Goal: Use online tool/utility: Use online tool/utility

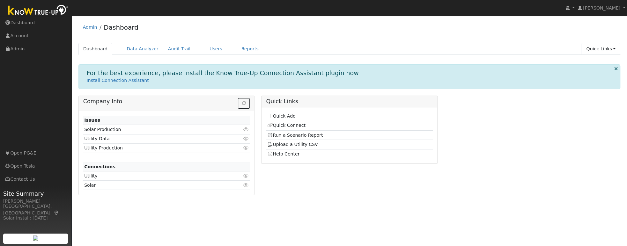
click at [598, 48] on link "Quick Links" at bounding box center [600, 49] width 39 height 12
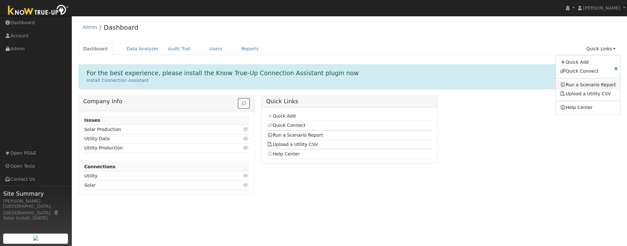
click at [582, 84] on link "Run a Scenario Report" at bounding box center [587, 85] width 65 height 9
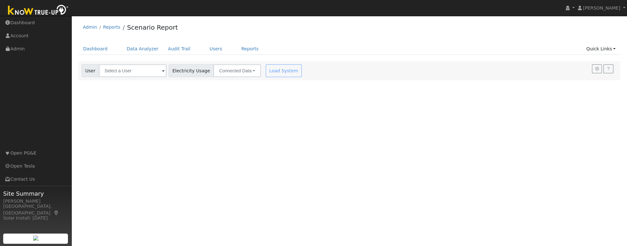
click at [162, 71] on span at bounding box center [163, 71] width 3 height 7
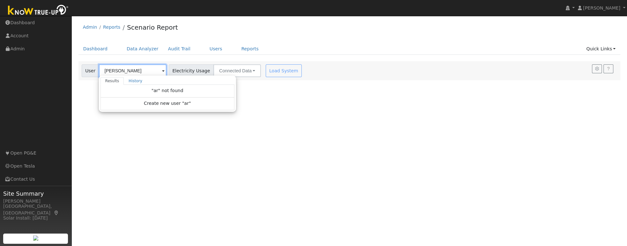
type input "[PERSON_NAME]"
click at [142, 74] on input "[PERSON_NAME]" at bounding box center [133, 70] width 68 height 13
drag, startPoint x: 141, startPoint y: 74, endPoint x: 104, endPoint y: 64, distance: 38.7
click at [104, 64] on input "[PERSON_NAME]" at bounding box center [133, 70] width 68 height 13
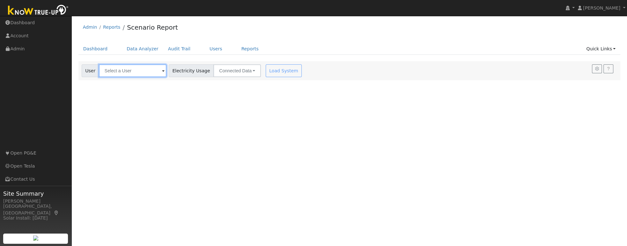
click at [139, 68] on input "text" at bounding box center [133, 70] width 68 height 13
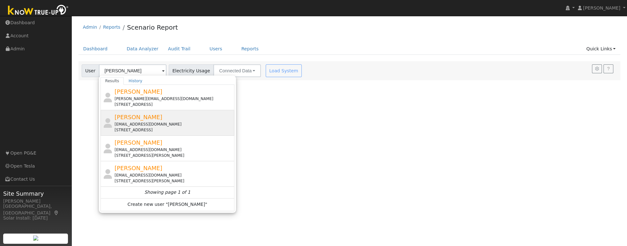
click at [146, 121] on div "[EMAIL_ADDRESS][DOMAIN_NAME]" at bounding box center [173, 124] width 118 height 6
type input "[PERSON_NAME]"
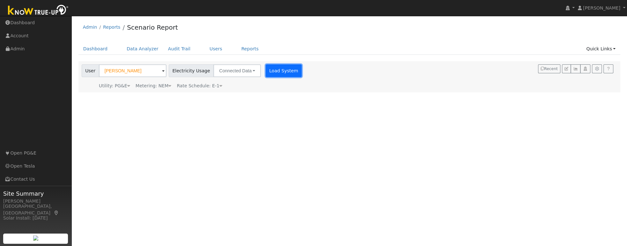
click at [269, 69] on button "Load System" at bounding box center [284, 70] width 36 height 13
